Goal: Task Accomplishment & Management: Use online tool/utility

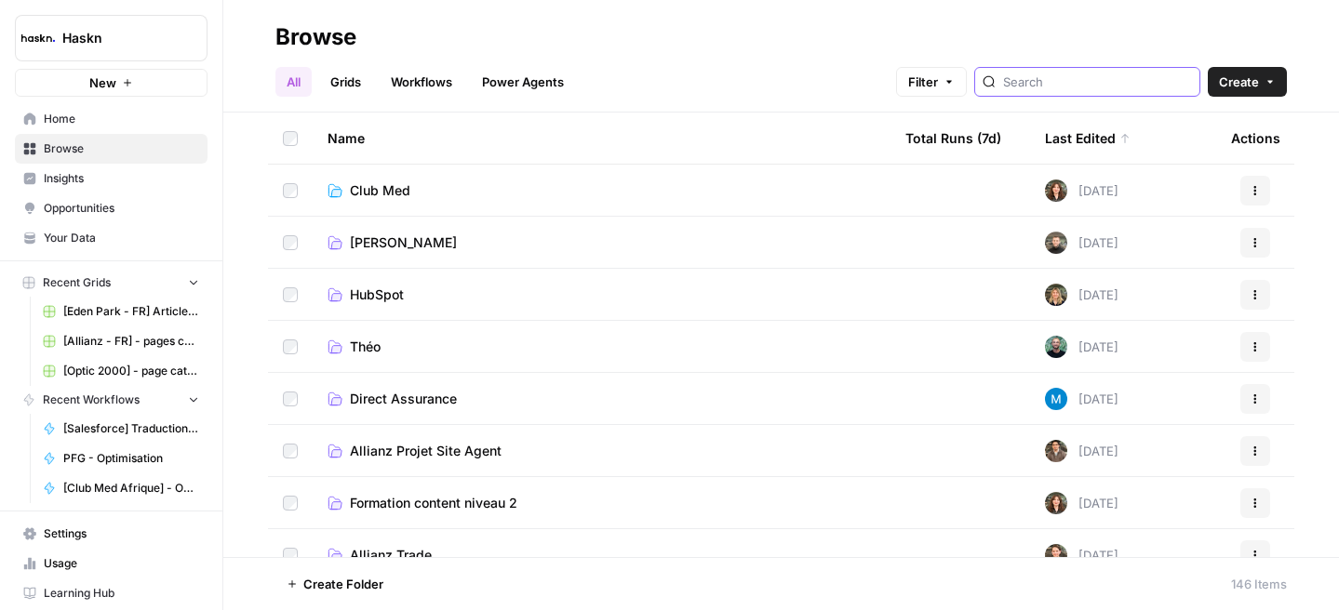
click at [1060, 86] on input "search" at bounding box center [1097, 82] width 189 height 19
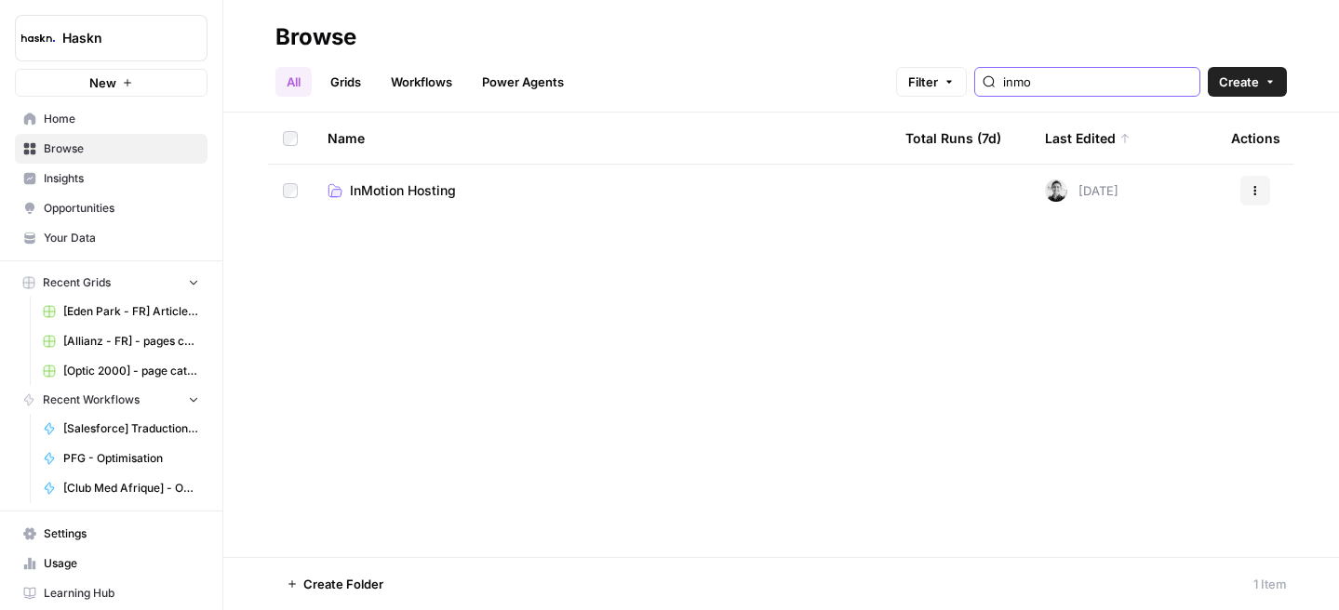
type input "inmo"
click at [430, 194] on span "InMotion Hosting" at bounding box center [403, 190] width 106 height 19
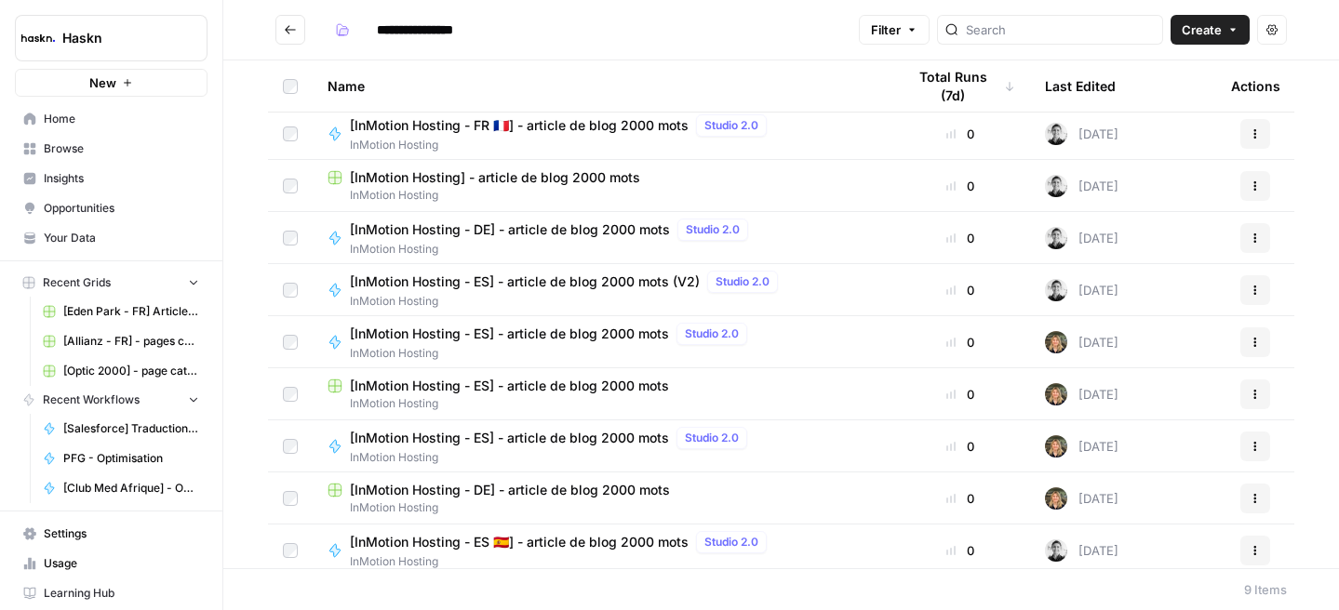
scroll to position [4, 0]
click at [551, 236] on span "[InMotion Hosting - DE] - article de blog 2000 mots" at bounding box center [510, 230] width 320 height 19
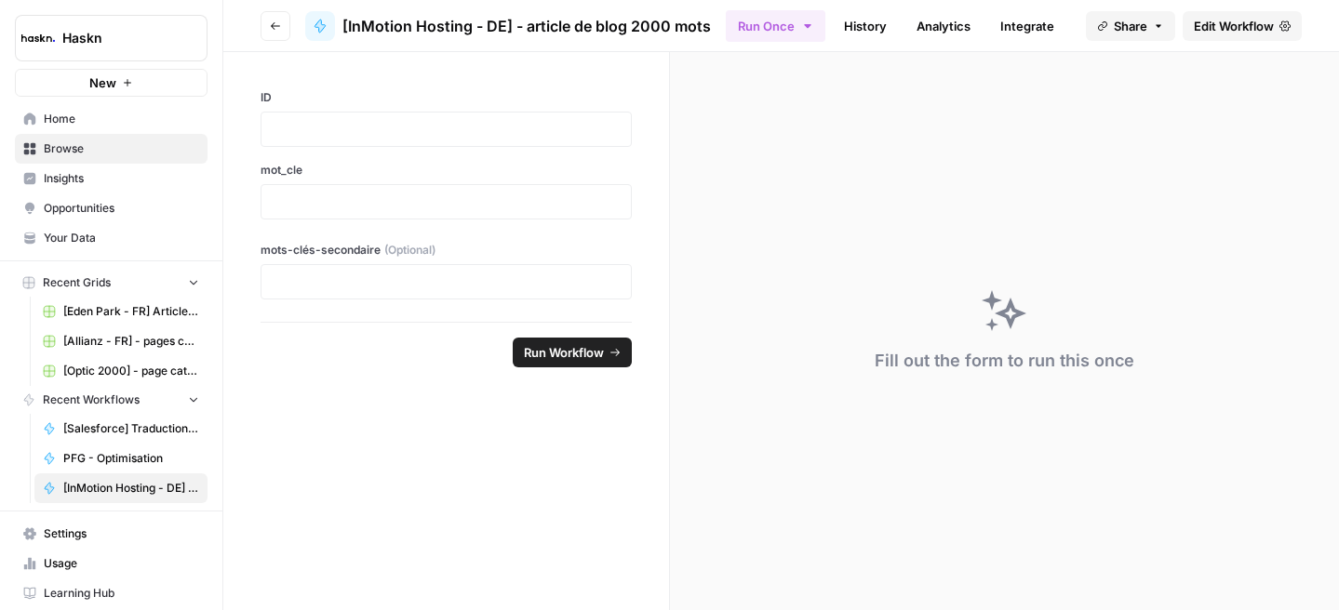
click at [1205, 20] on span "Edit Workflow" at bounding box center [1234, 26] width 80 height 19
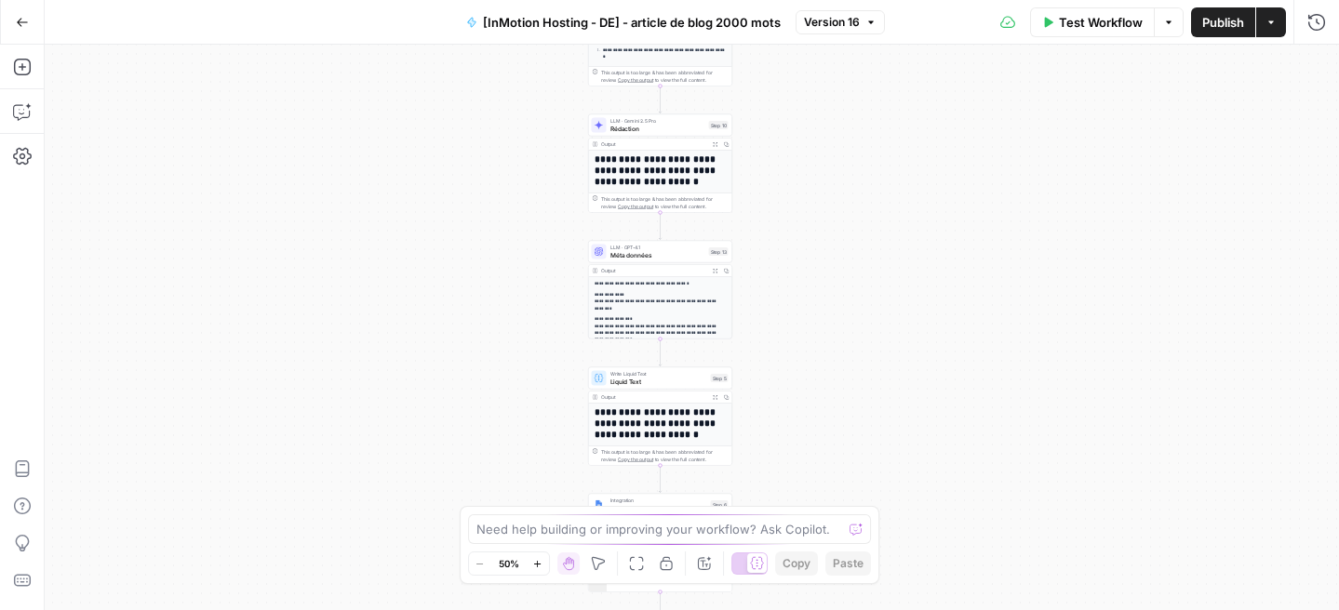
drag, startPoint x: 813, startPoint y: 217, endPoint x: 798, endPoint y: -69, distance: 286.0
click at [798, 0] on html "Haskn New Home Browse Insights Opportunities Your Data Recent Grids [Eden Park …" at bounding box center [669, 305] width 1339 height 610
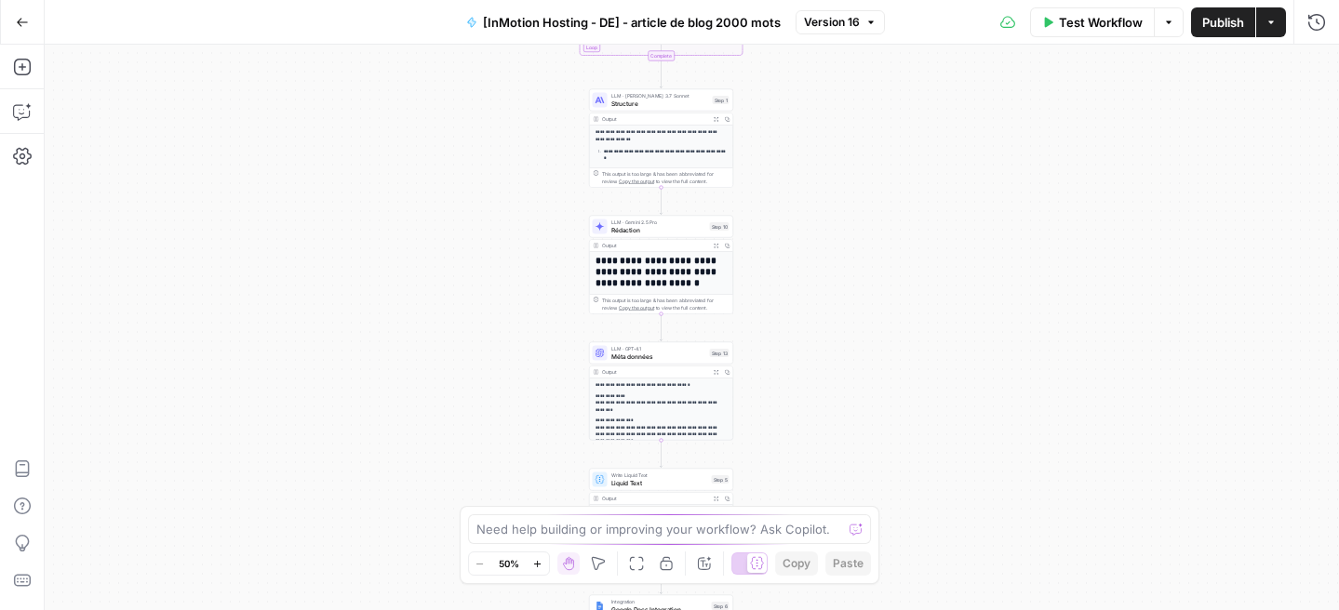
drag, startPoint x: 764, startPoint y: 221, endPoint x: 763, endPoint y: 408, distance: 186.1
click at [763, 408] on div "Workflow Set Inputs Inputs Google Search Google Search Step 2 Output Expand Out…" at bounding box center [692, 328] width 1294 height 566
click at [17, 26] on icon "button" at bounding box center [22, 22] width 13 height 13
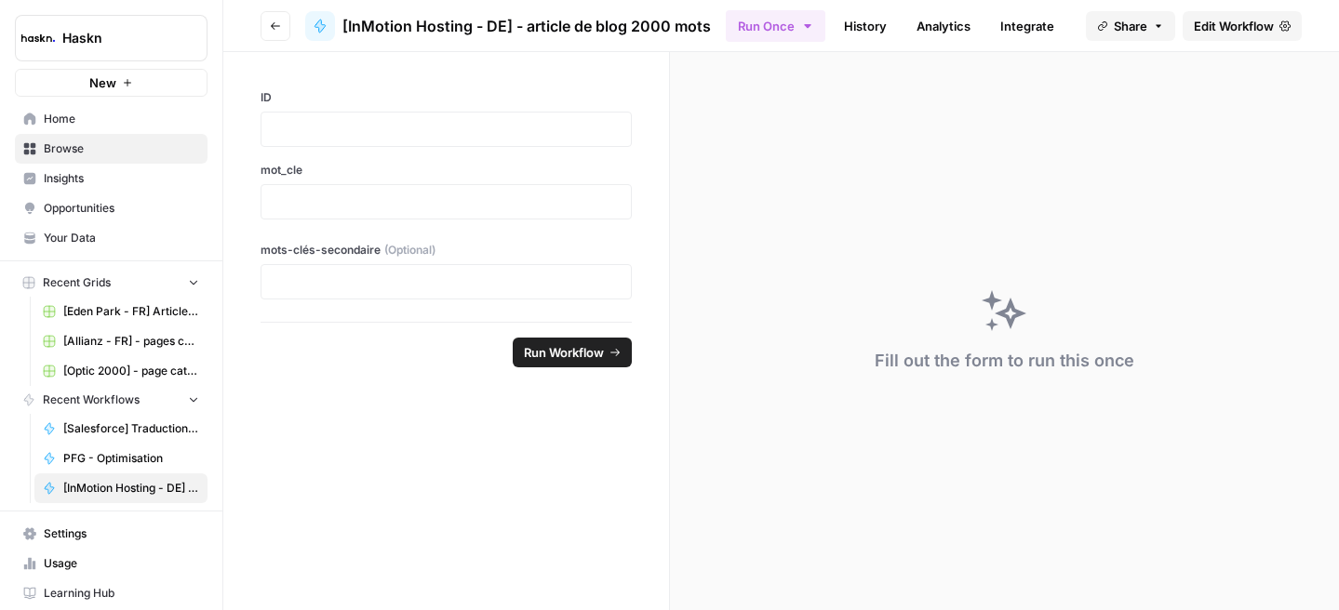
click at [271, 25] on icon "button" at bounding box center [275, 25] width 9 height 7
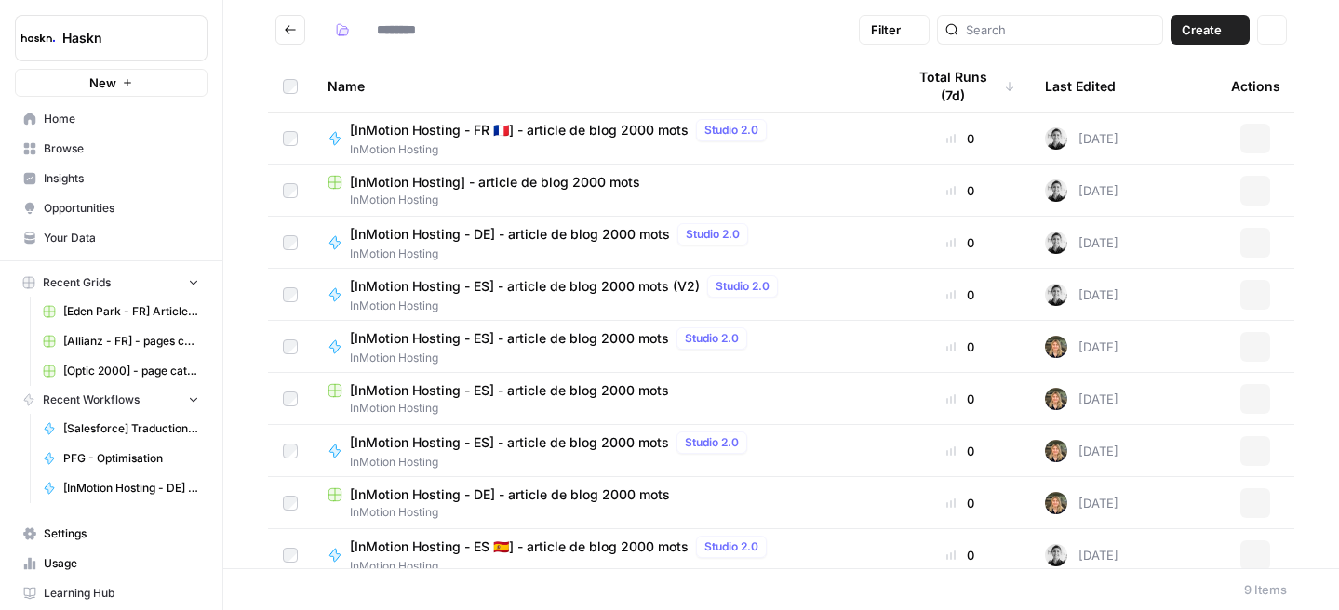
type input "**********"
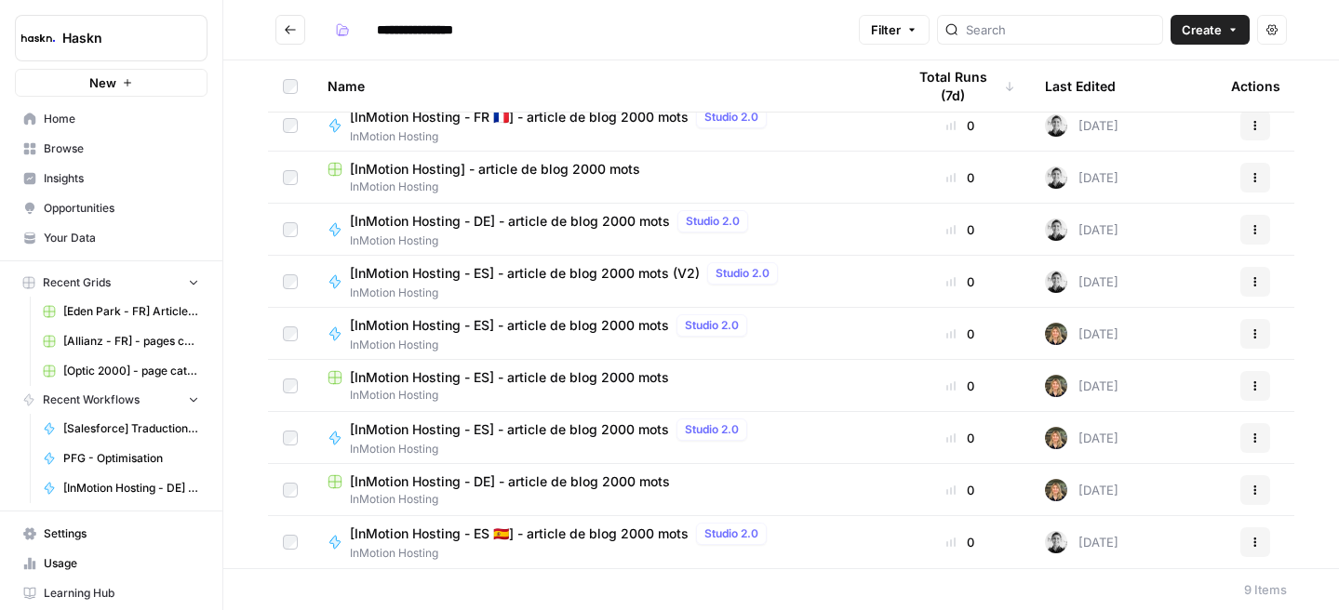
click at [642, 281] on span "[InMotion Hosting - ES] - article de blog 2000 mots (V2)" at bounding box center [525, 273] width 350 height 19
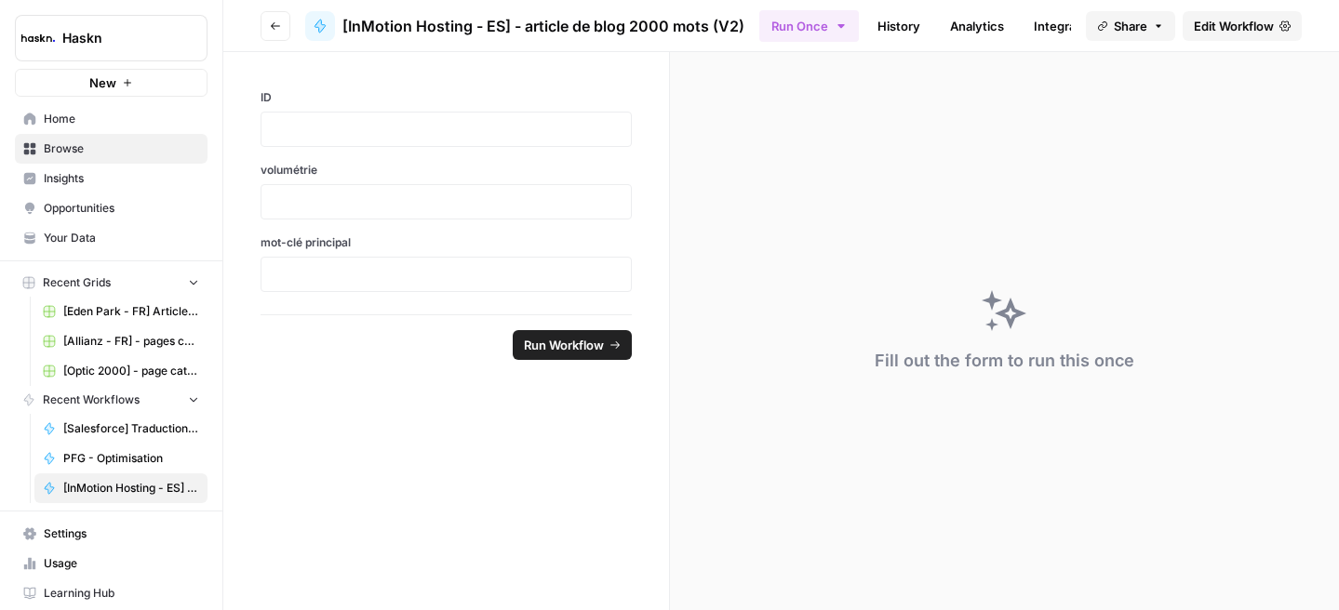
click at [1216, 27] on span "Edit Workflow" at bounding box center [1234, 26] width 80 height 19
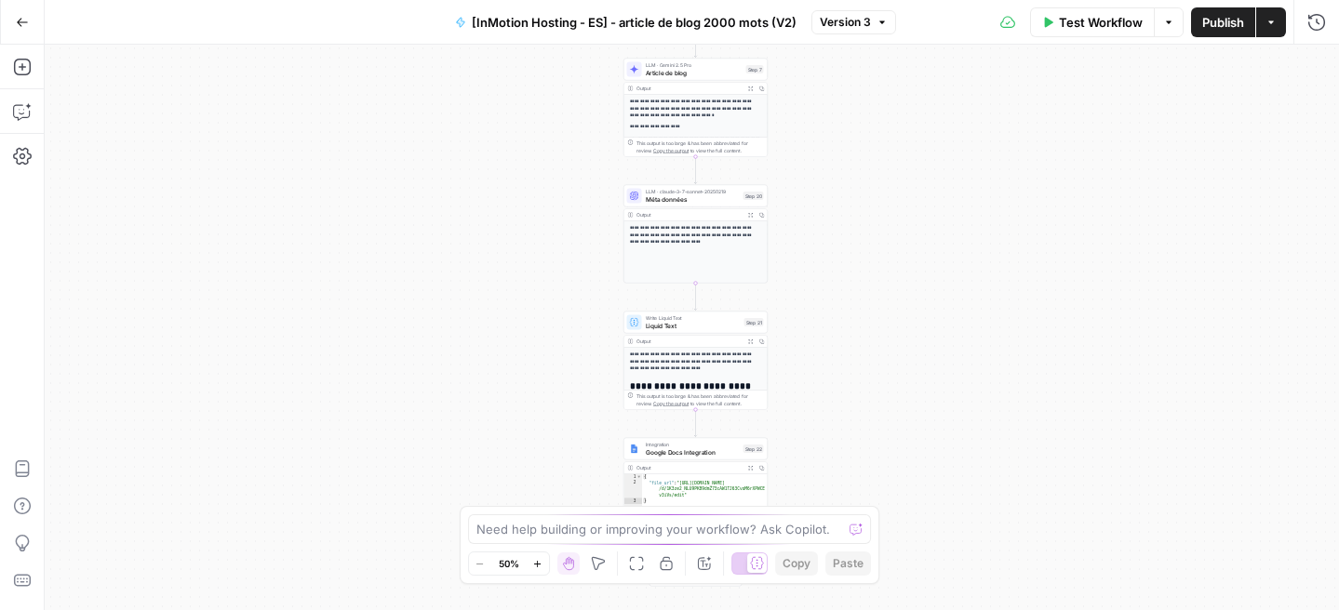
drag, startPoint x: 805, startPoint y: 331, endPoint x: 809, endPoint y: -34, distance: 365.7
click at [809, 0] on html "Haskn New Home Browse Insights Opportunities Your Data Recent Grids [Eden Park …" at bounding box center [669, 305] width 1339 height 610
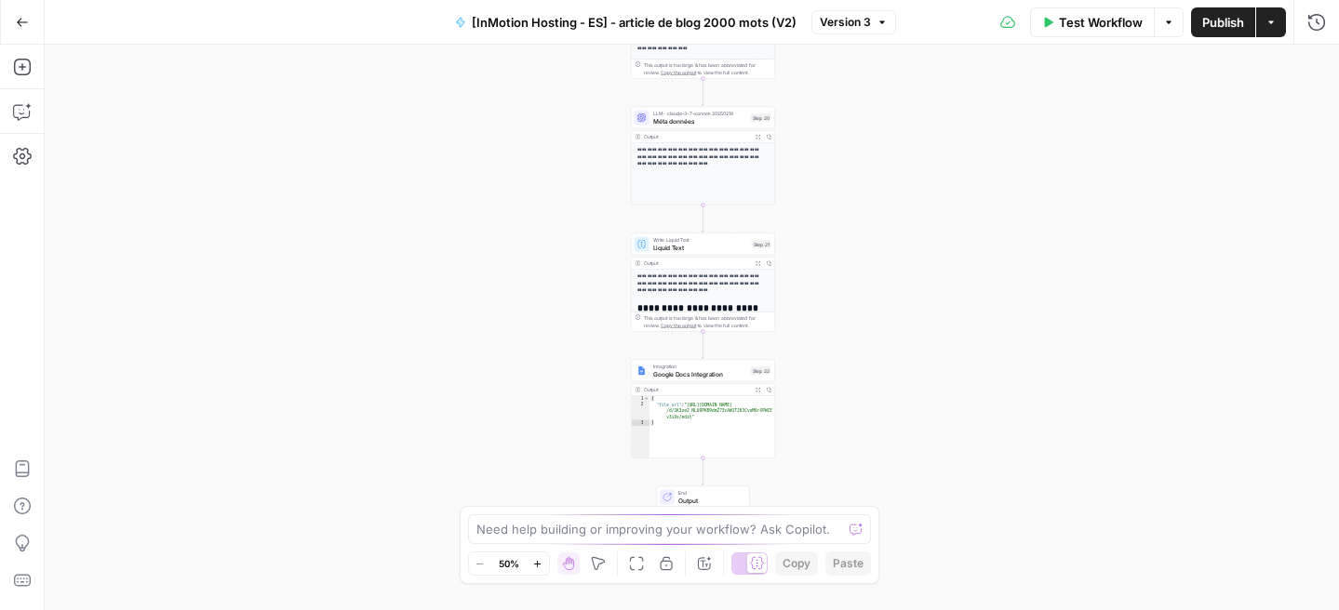
drag, startPoint x: 797, startPoint y: 207, endPoint x: 805, endPoint y: 129, distance: 78.5
click at [805, 129] on div "Workflow Set Inputs Inputs Google Search Google Search Step 2 Output Expand Out…" at bounding box center [692, 328] width 1294 height 566
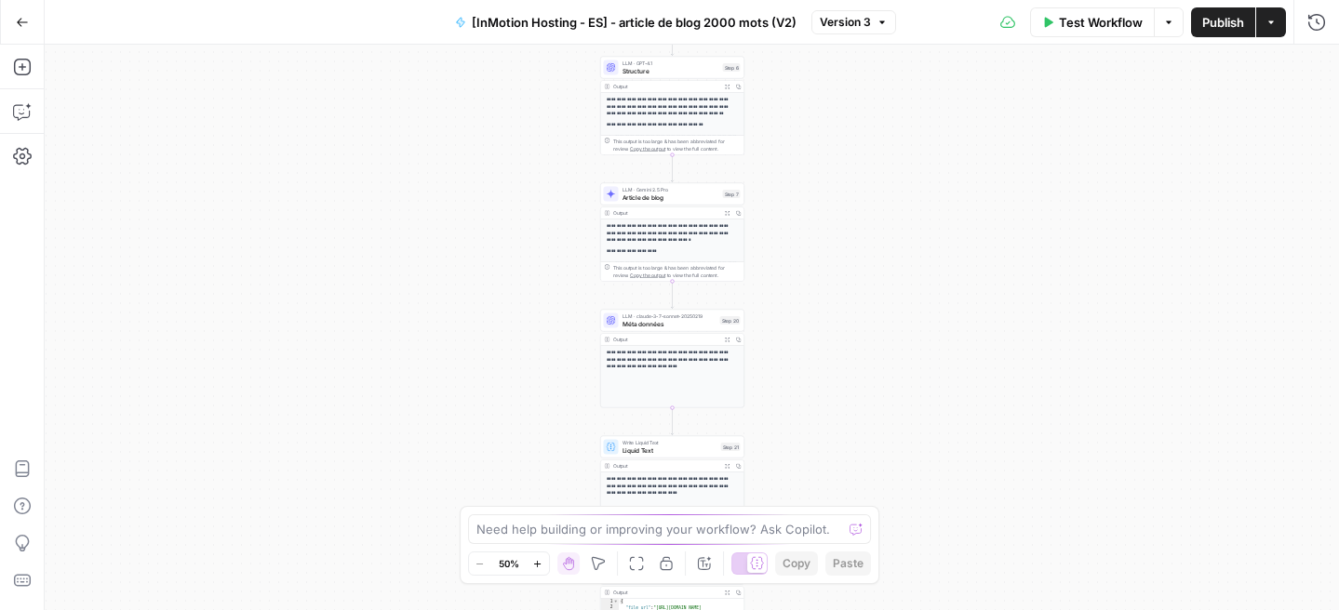
drag, startPoint x: 388, startPoint y: 222, endPoint x: 357, endPoint y: 431, distance: 210.7
click at [357, 431] on div "Workflow Set Inputs Inputs Google Search Google Search Step 2 Output Expand Out…" at bounding box center [692, 328] width 1294 height 566
click at [27, 23] on icon "button" at bounding box center [22, 22] width 13 height 13
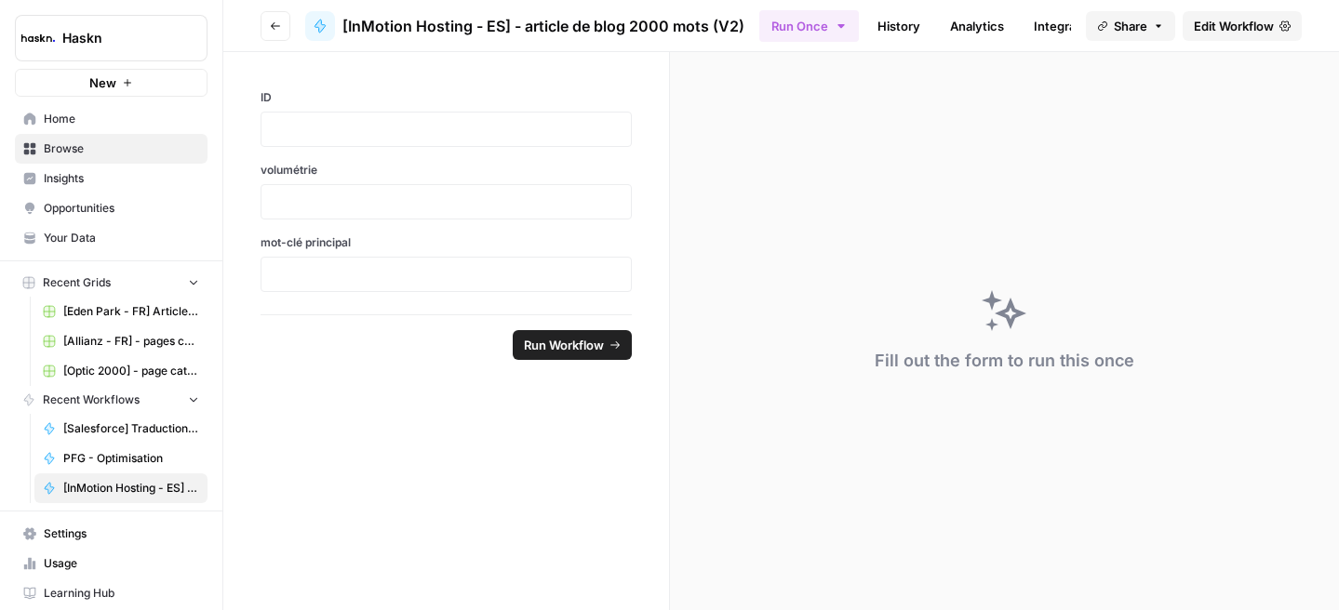
click at [270, 28] on icon "button" at bounding box center [275, 25] width 11 height 11
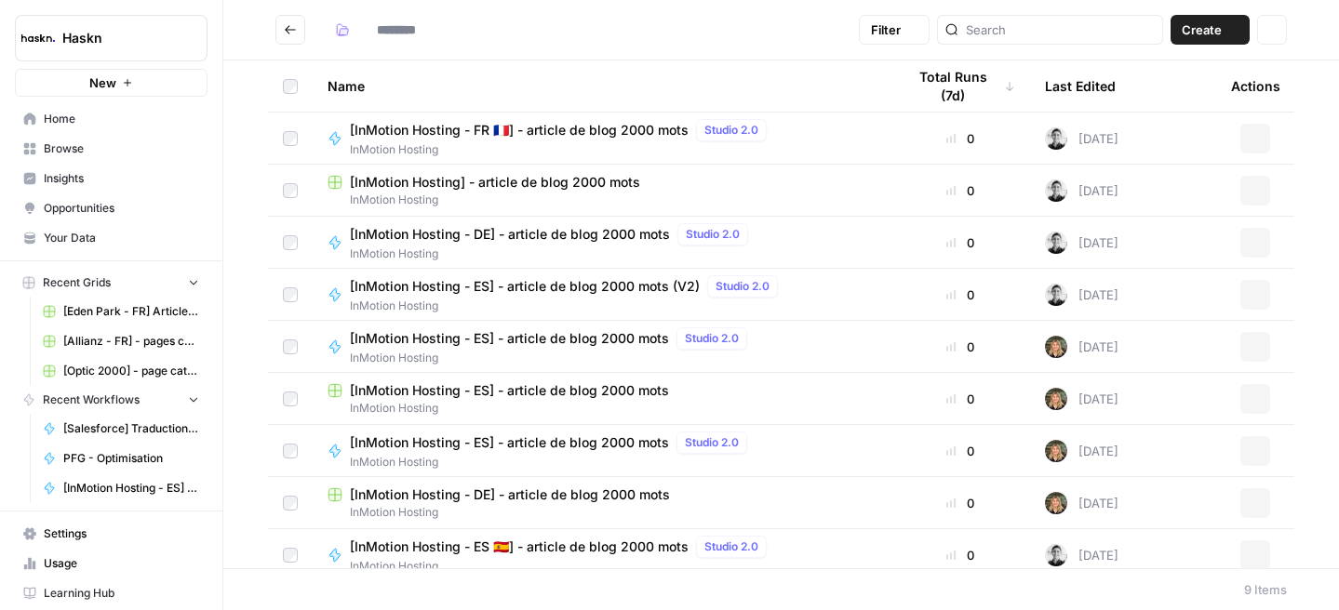
type input "**********"
click at [516, 173] on span "[InMotion Hosting] - article de blog 2000 mots" at bounding box center [495, 182] width 290 height 19
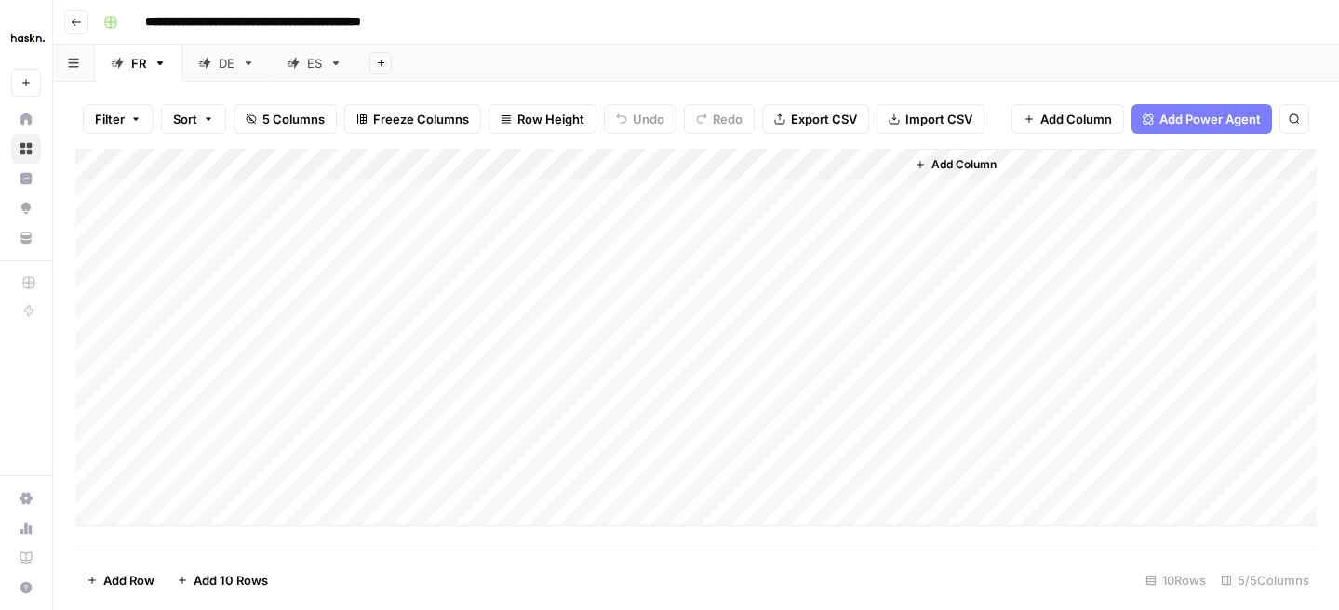
click at [296, 469] on div "Add Column" at bounding box center [695, 338] width 1241 height 378
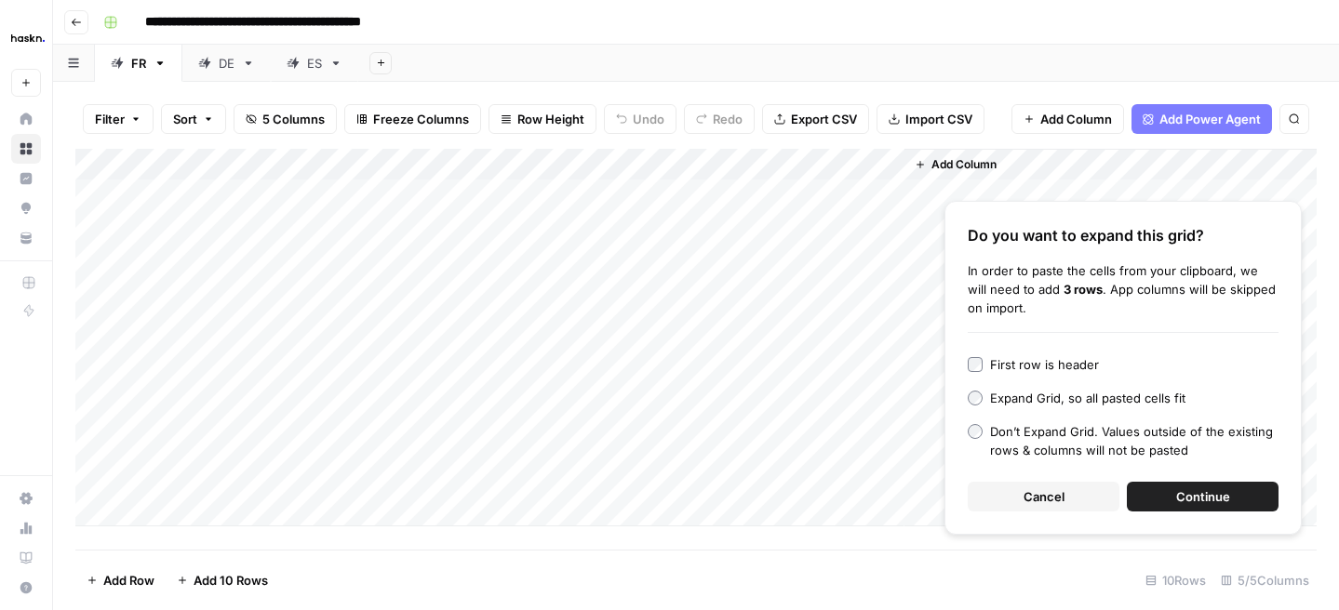
click at [1171, 495] on button "Continue" at bounding box center [1203, 497] width 152 height 30
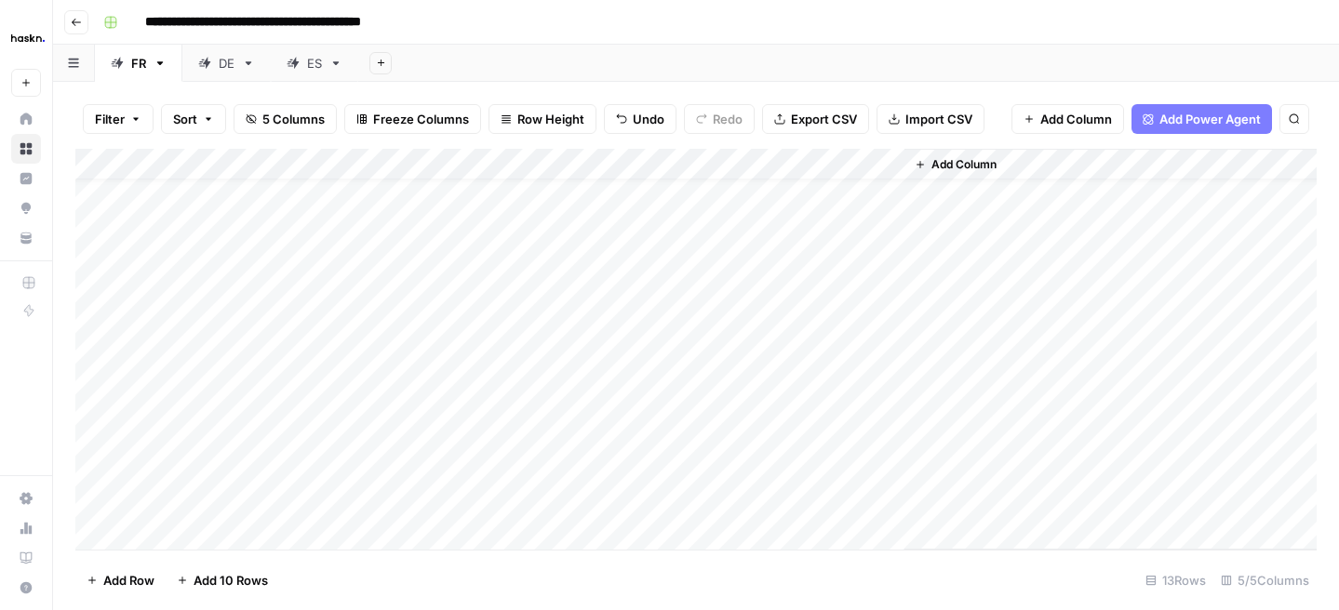
scroll to position [33, 0]
click at [245, 510] on div "Add Column" at bounding box center [695, 349] width 1241 height 401
click at [245, 508] on textarea "**********" at bounding box center [382, 512] width 298 height 26
click at [308, 509] on textarea "**********" at bounding box center [382, 512] width 298 height 26
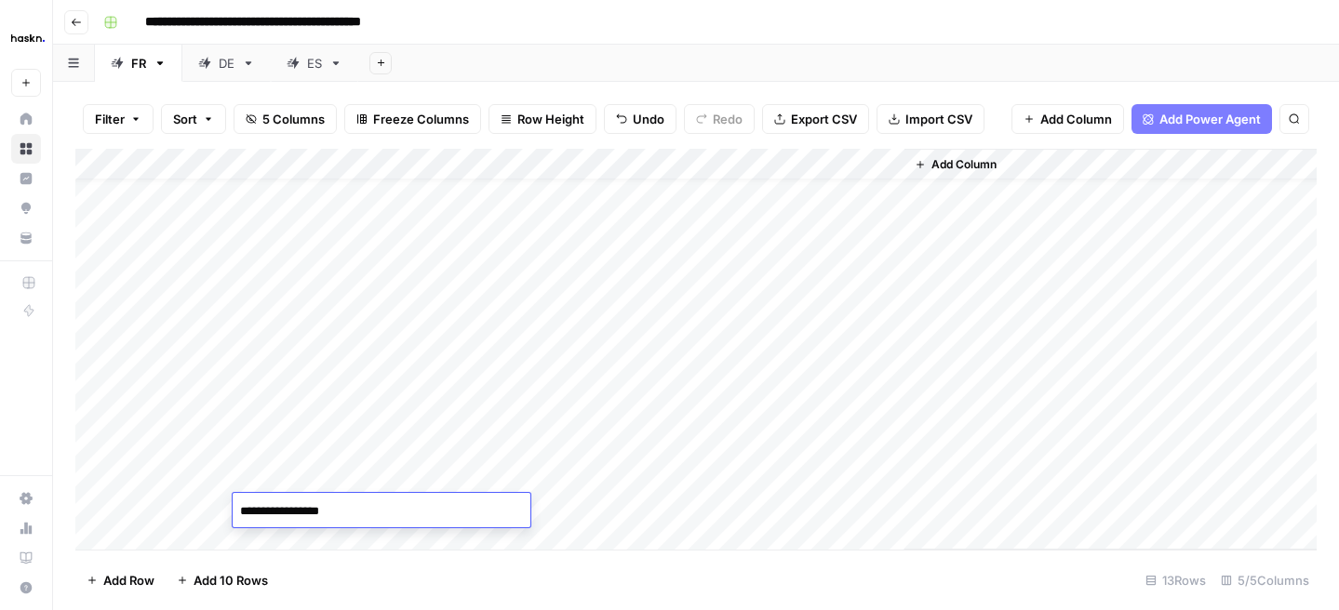
type textarea "**********"
click at [396, 448] on div "Add Column" at bounding box center [695, 349] width 1241 height 401
click at [248, 507] on div "Add Column" at bounding box center [695, 349] width 1241 height 401
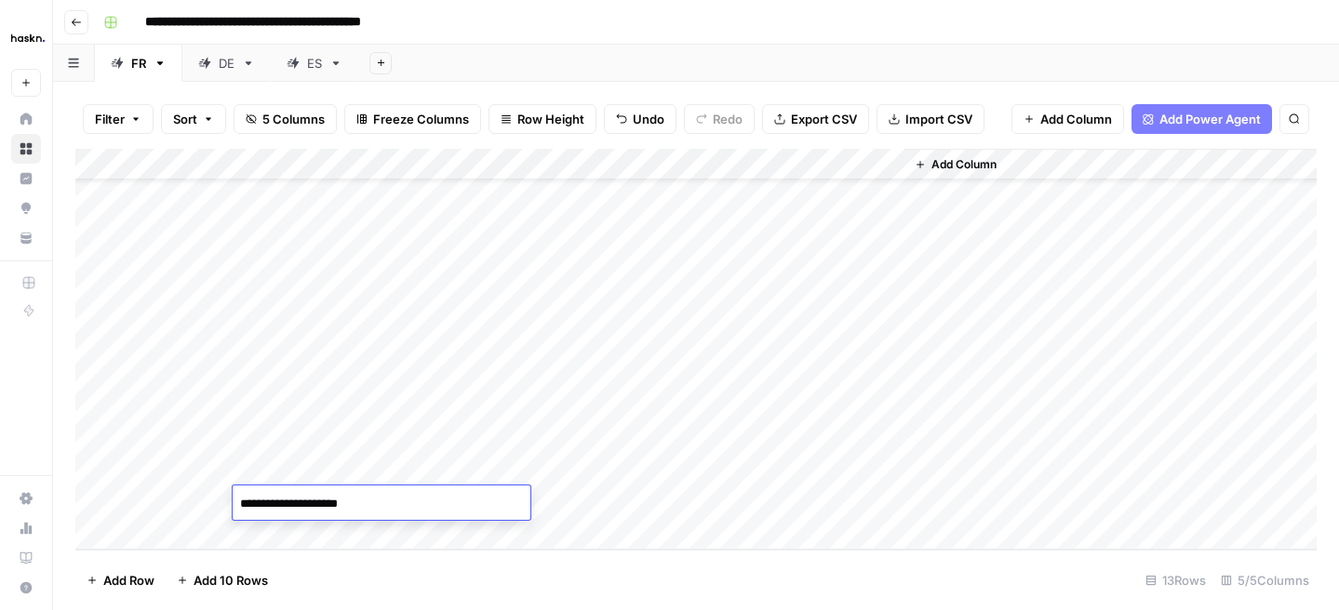
drag, startPoint x: 243, startPoint y: 505, endPoint x: 221, endPoint y: 505, distance: 22.3
click at [221, 505] on body "**********" at bounding box center [669, 305] width 1339 height 610
type textarea "**********"
click at [253, 409] on div "Add Column" at bounding box center [695, 349] width 1241 height 401
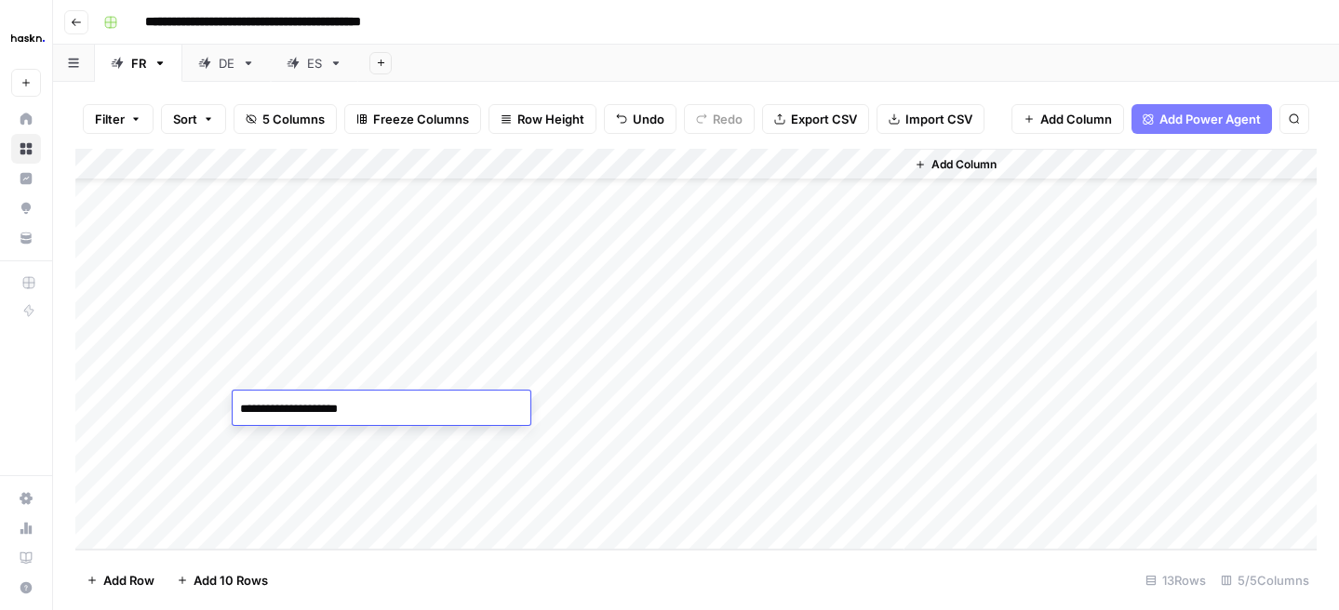
click at [207, 414] on div "Add Column" at bounding box center [695, 349] width 1241 height 401
click at [203, 391] on div "Add Column" at bounding box center [695, 349] width 1241 height 401
click at [195, 407] on div "Add Column" at bounding box center [695, 349] width 1241 height 401
type textarea "**"
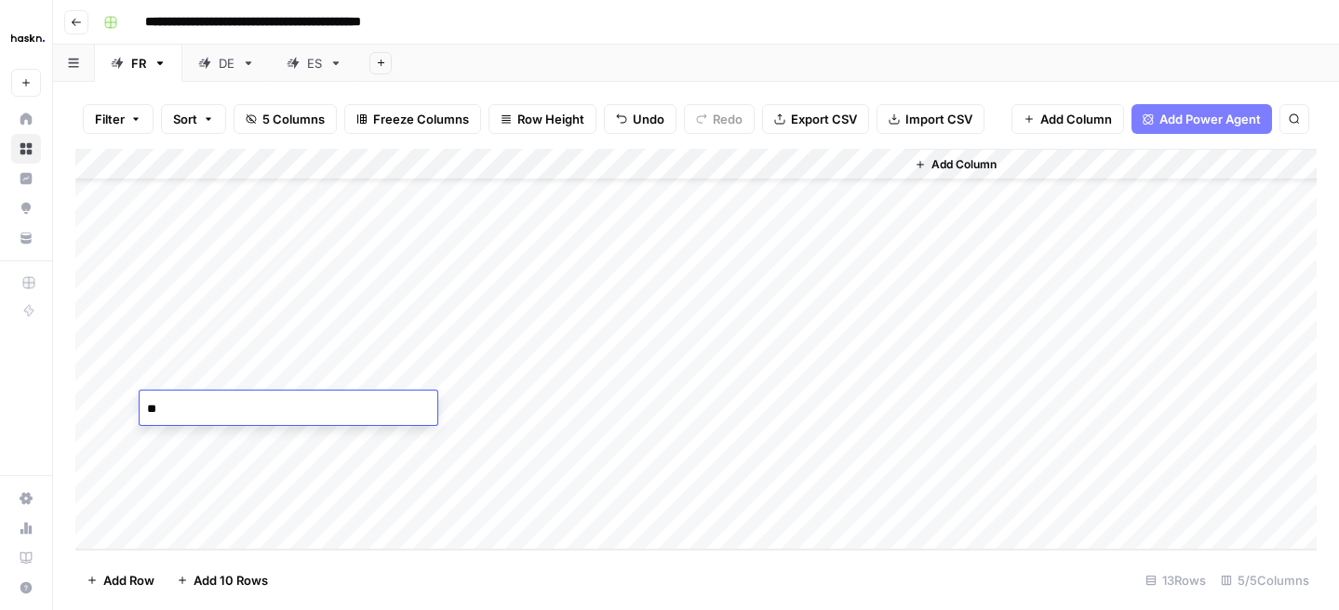
click at [203, 442] on div "Add Column" at bounding box center [695, 349] width 1241 height 401
type textarea "**"
click at [187, 462] on div "Add Column" at bounding box center [695, 349] width 1241 height 401
type textarea "**"
click at [177, 507] on div "Add Column" at bounding box center [695, 349] width 1241 height 401
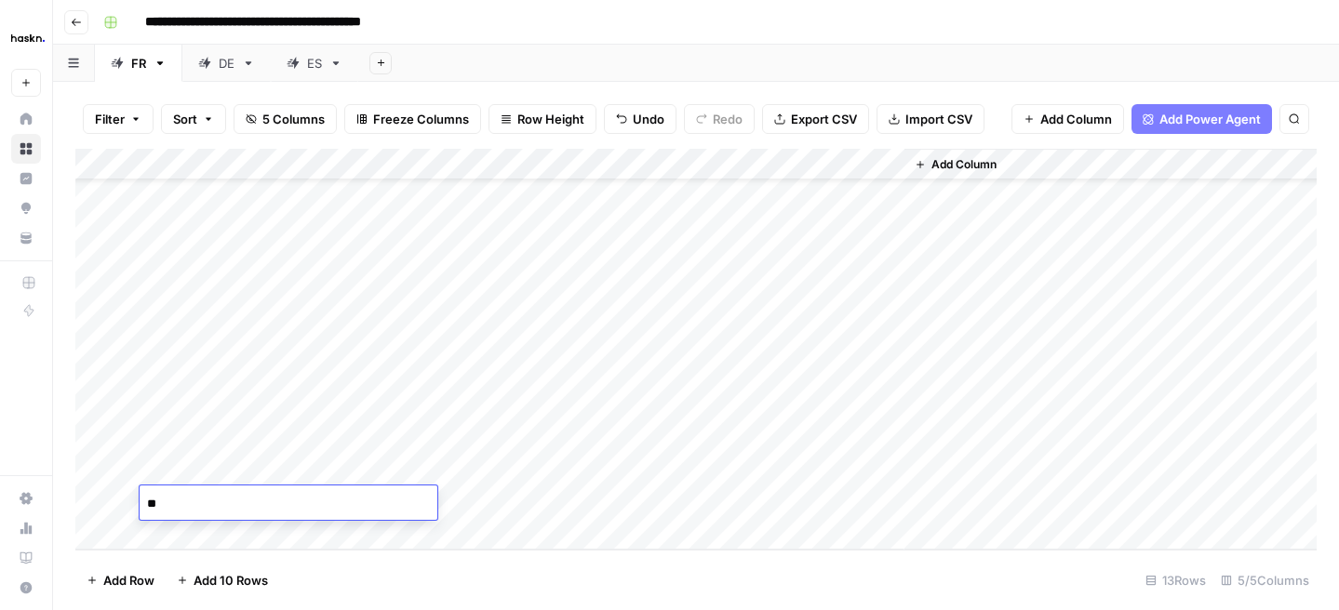
type textarea "*"
click at [455, 408] on div "Add Column" at bounding box center [695, 349] width 1241 height 401
click at [655, 408] on div "Add Column" at bounding box center [695, 349] width 1241 height 401
click at [653, 441] on div "Add Column" at bounding box center [695, 349] width 1241 height 401
click at [655, 470] on div "Add Column" at bounding box center [695, 349] width 1241 height 401
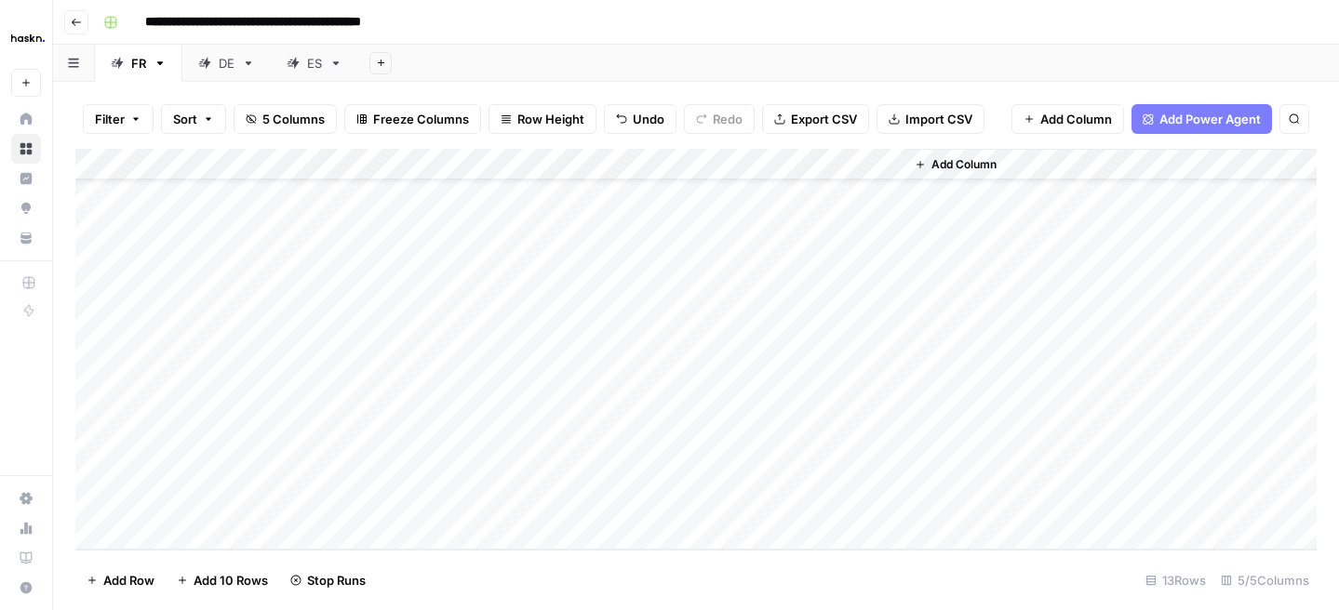
click at [652, 513] on div "Add Column" at bounding box center [695, 349] width 1241 height 401
click at [882, 409] on div "Add Column" at bounding box center [695, 349] width 1241 height 401
